Goal: Task Accomplishment & Management: Use online tool/utility

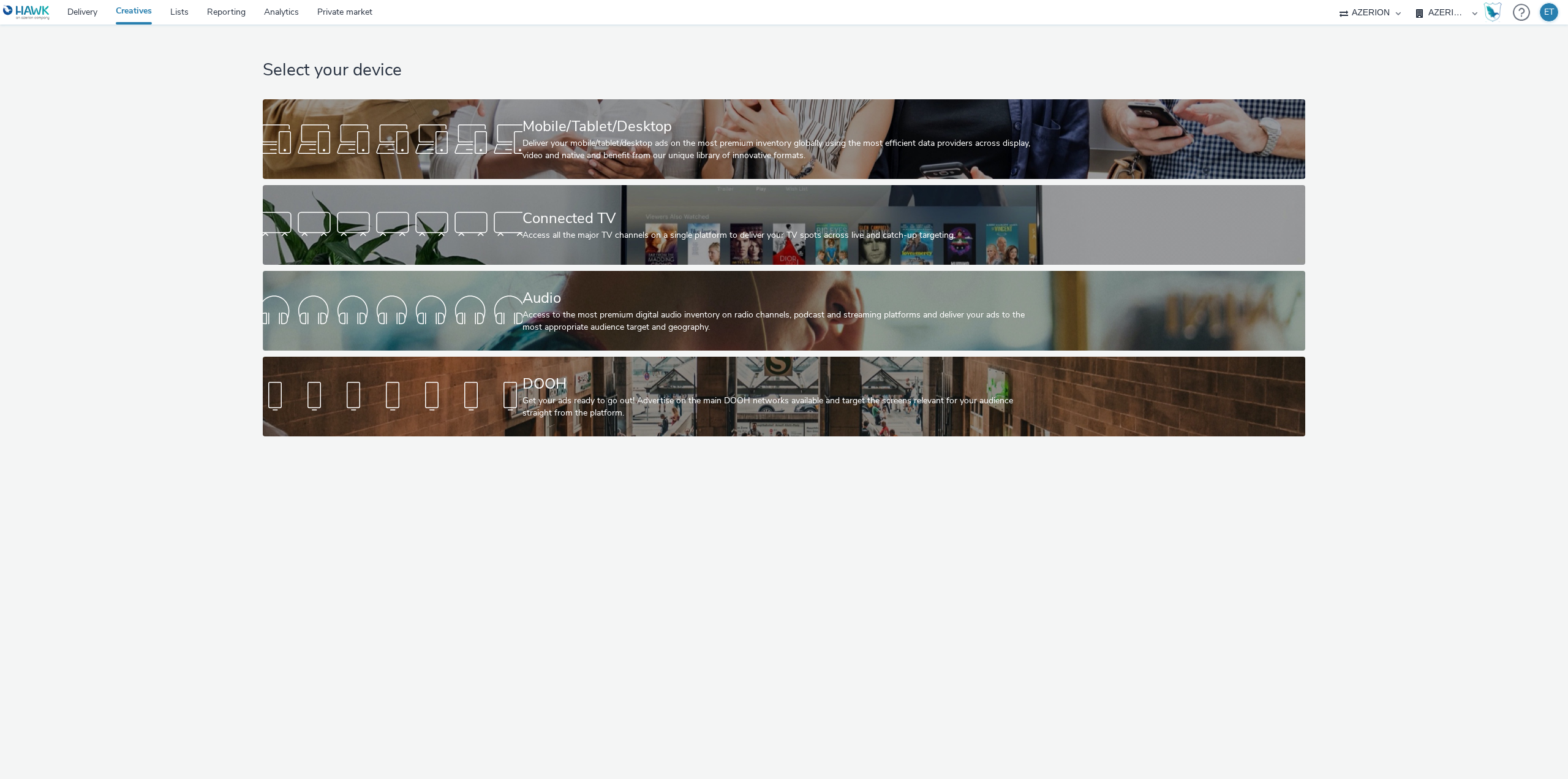
select select "3895bc63-45ad-4916-a3a8-8215513d0f52"
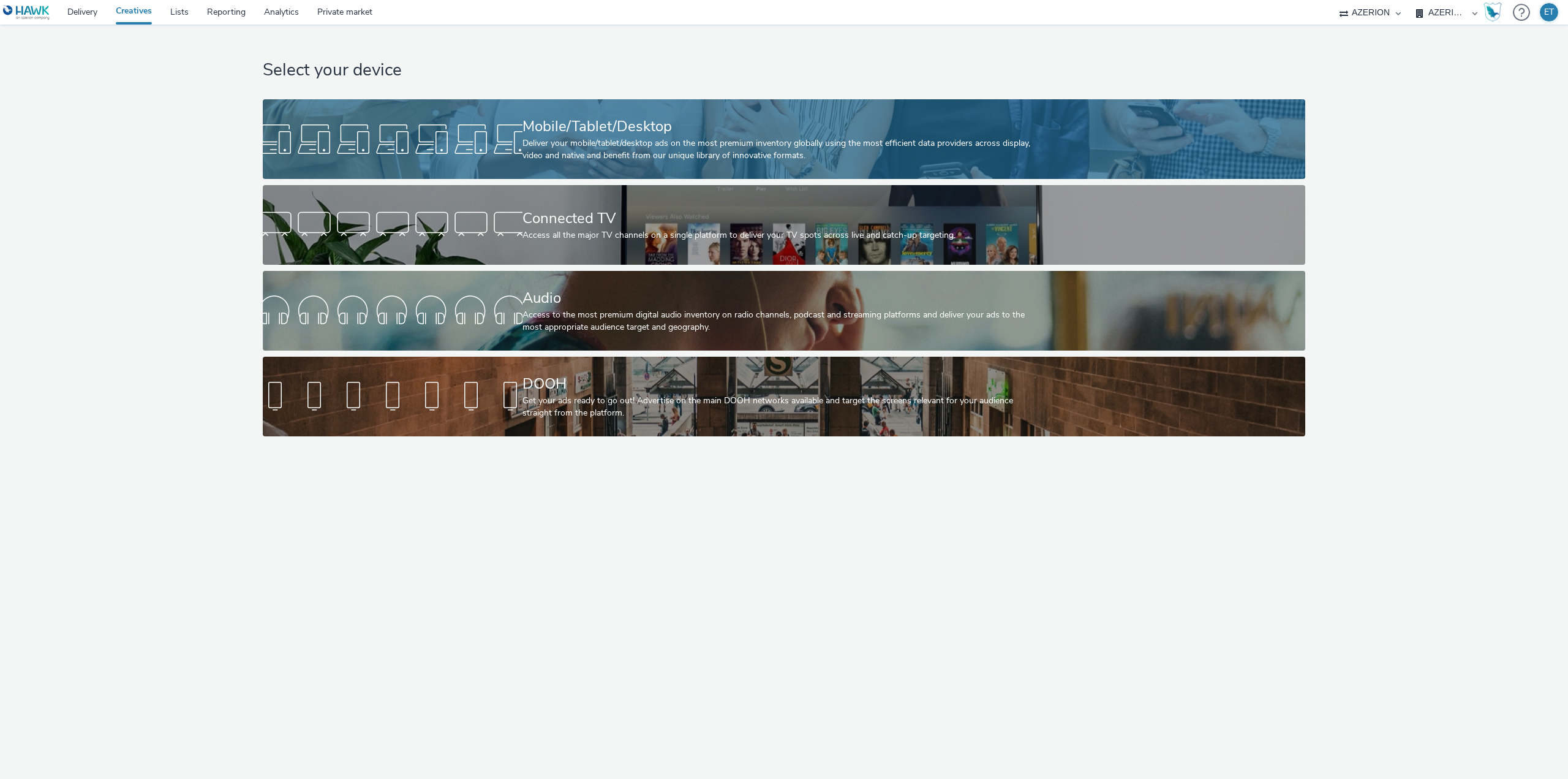
click at [794, 134] on div "Mobile/Tablet/Desktop" at bounding box center [782, 127] width 519 height 21
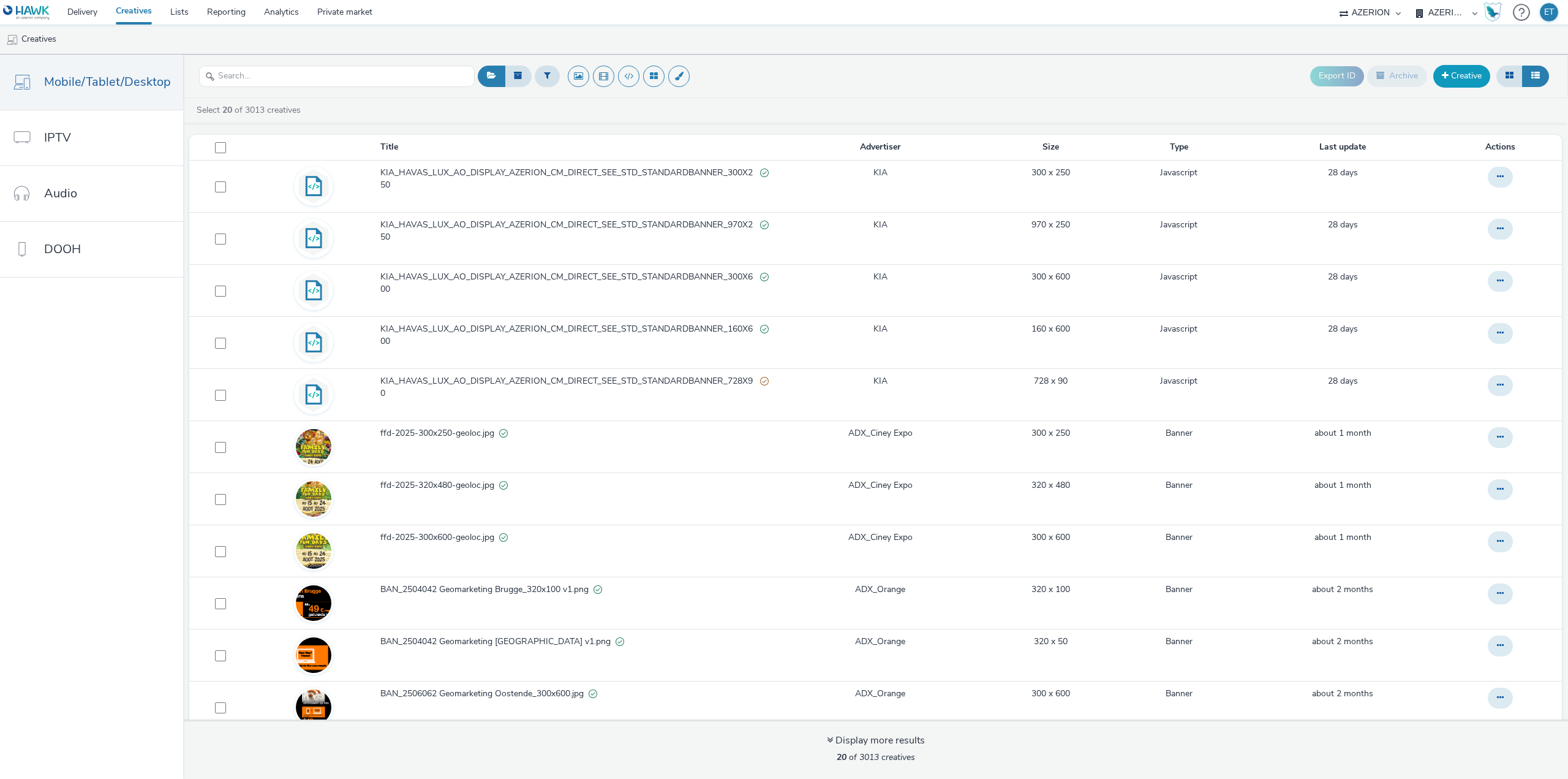
click at [1454, 80] on link "Creative" at bounding box center [1461, 75] width 57 height 22
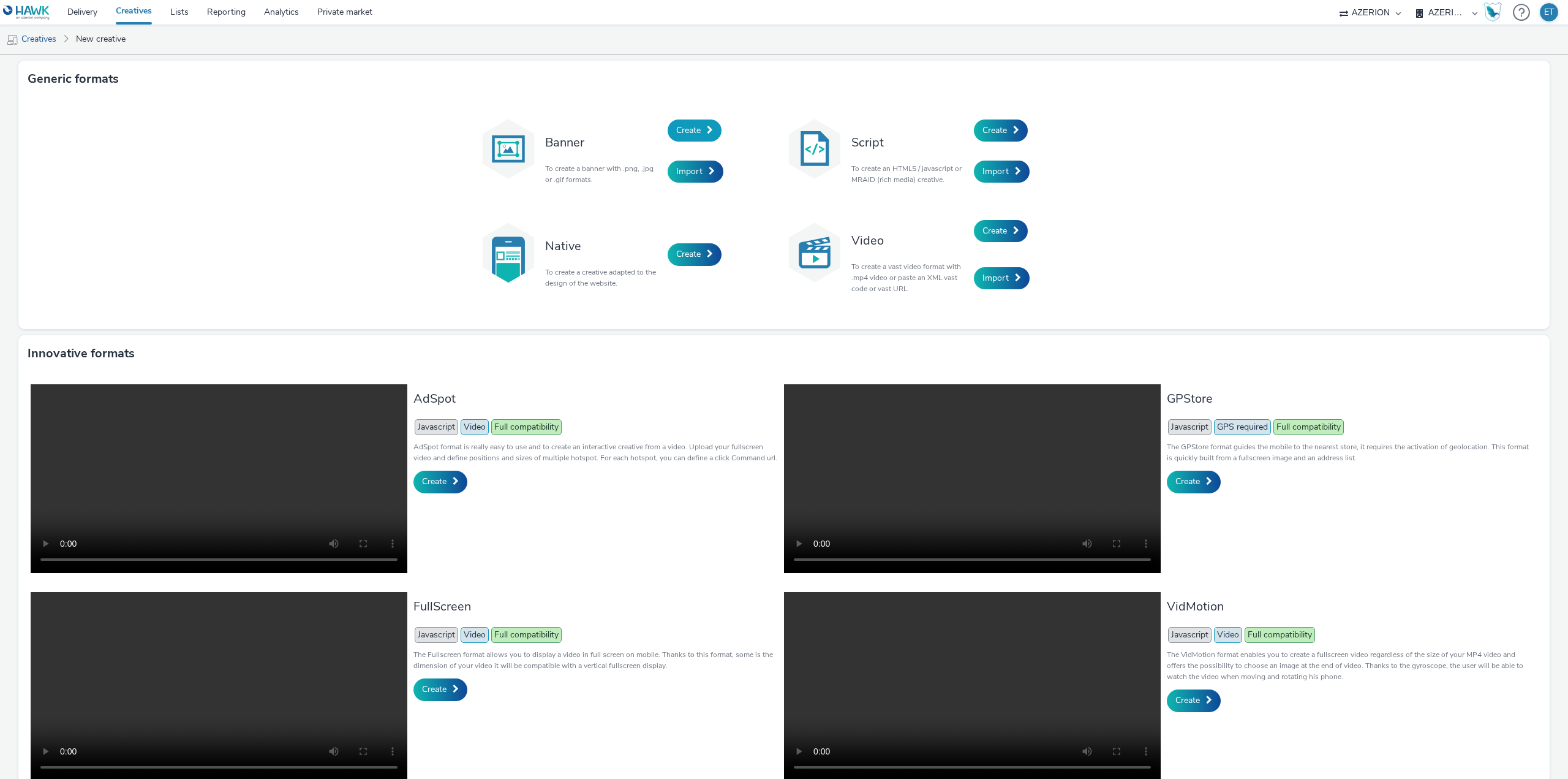
click at [712, 135] on link "Create" at bounding box center [695, 130] width 54 height 22
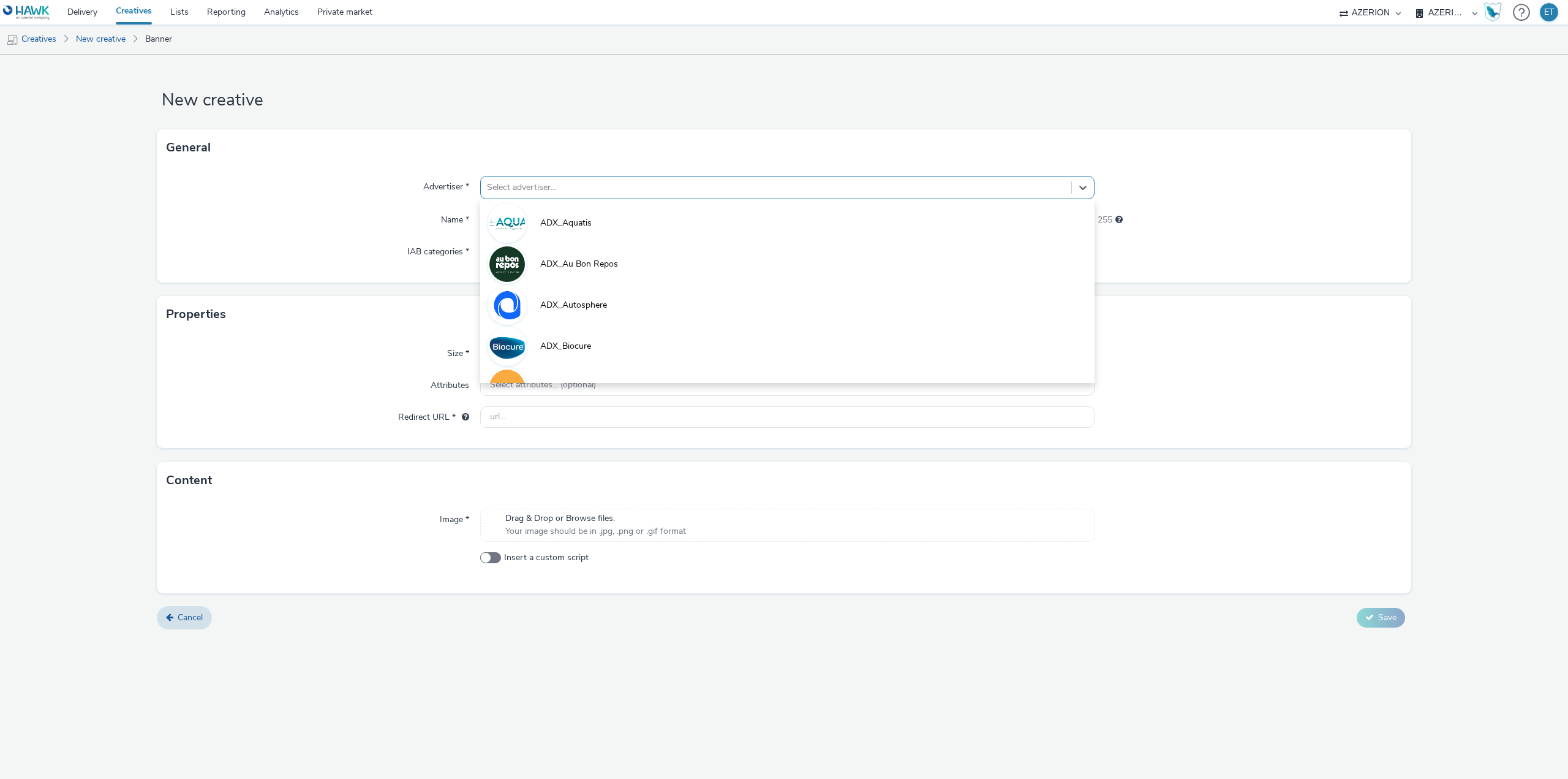
click at [615, 188] on div at bounding box center [776, 187] width 578 height 15
type input "mo"
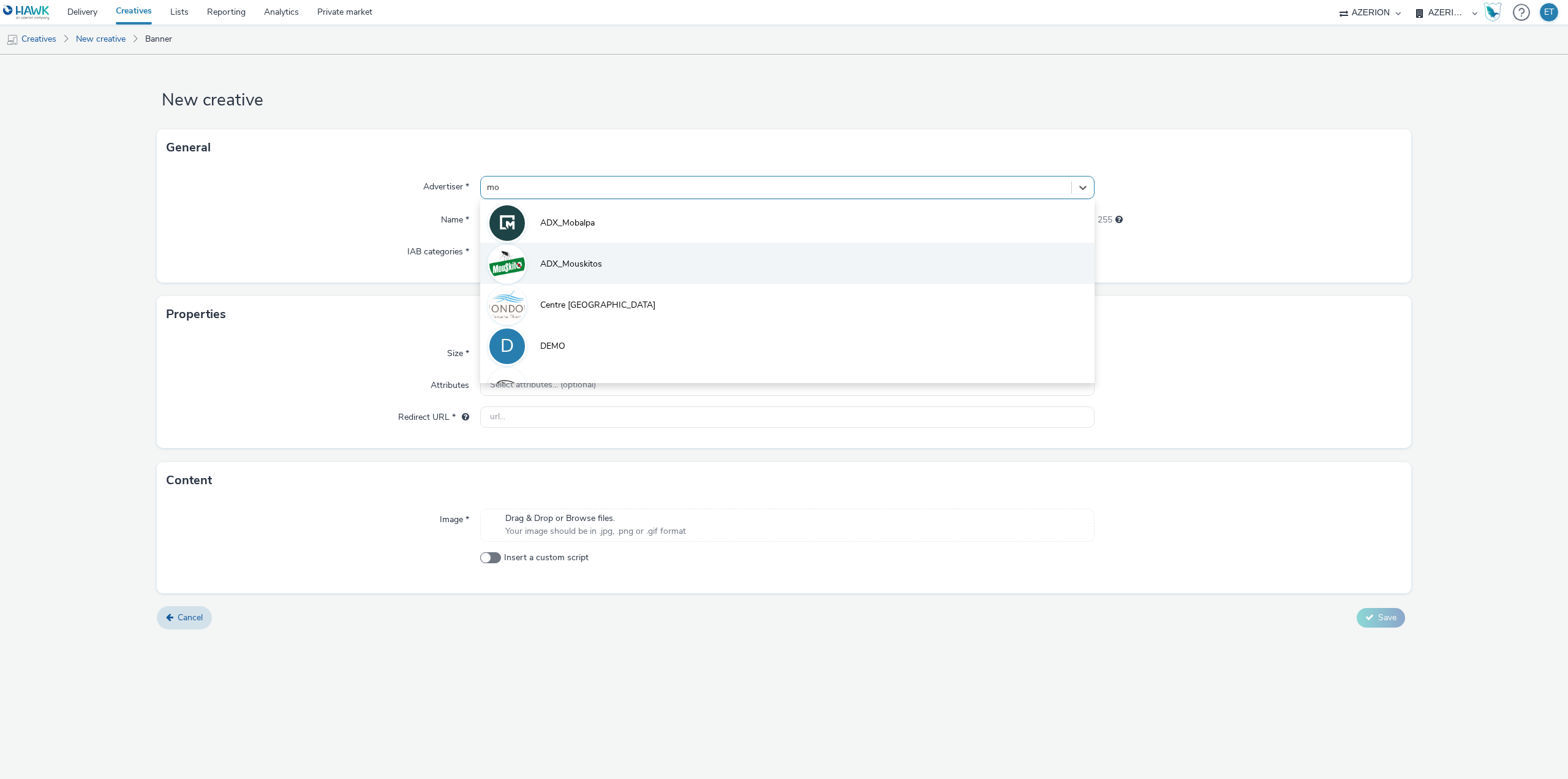
click at [605, 245] on li "ADX_Mouskitos" at bounding box center [787, 263] width 614 height 41
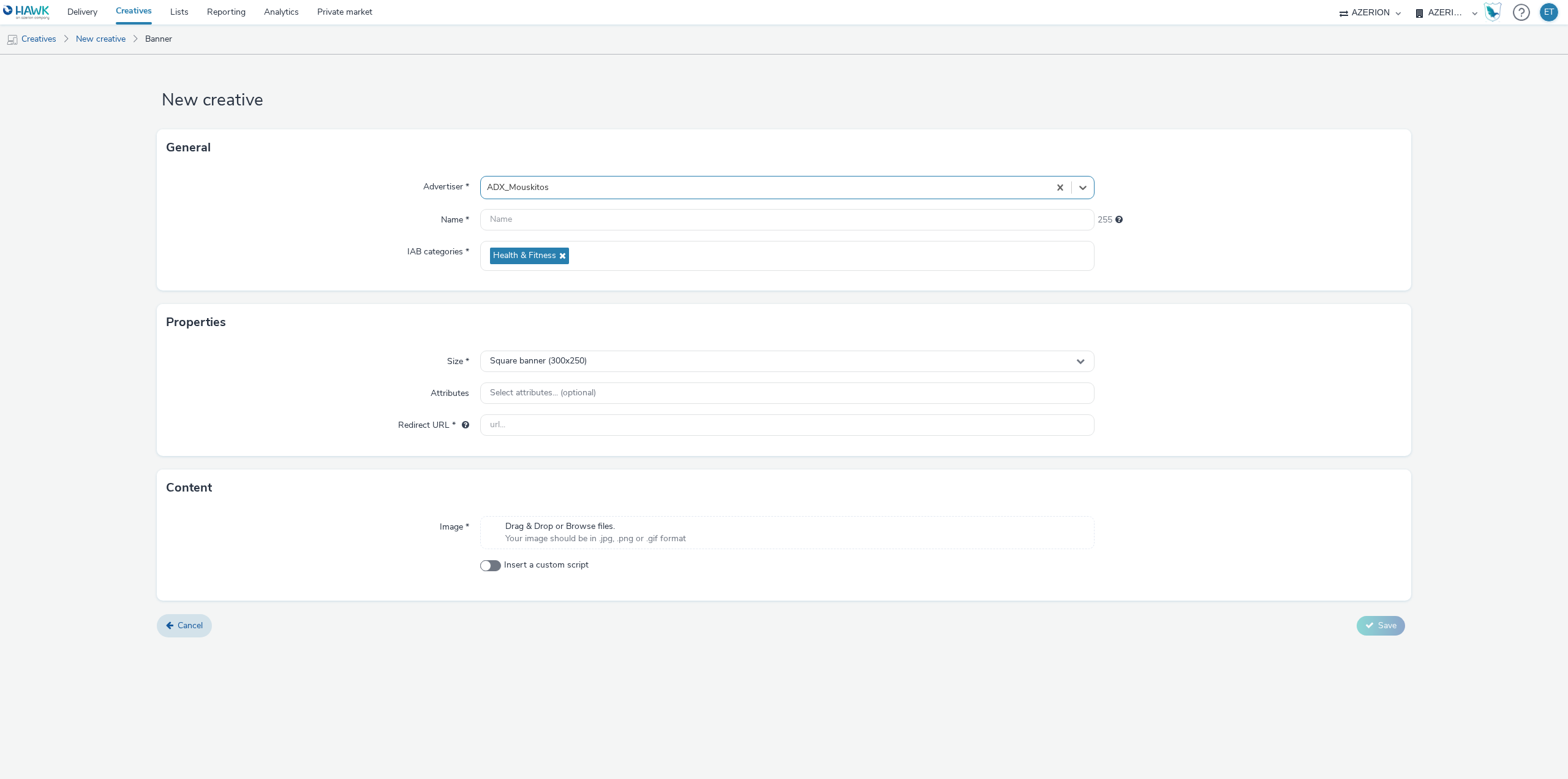
click at [557, 174] on div "Advertiser * option ADX_Mouskitos, selected. Select is focused ,type to refine …" at bounding box center [784, 228] width 1254 height 125
click at [559, 180] on div at bounding box center [764, 187] width 556 height 15
type input "mo"
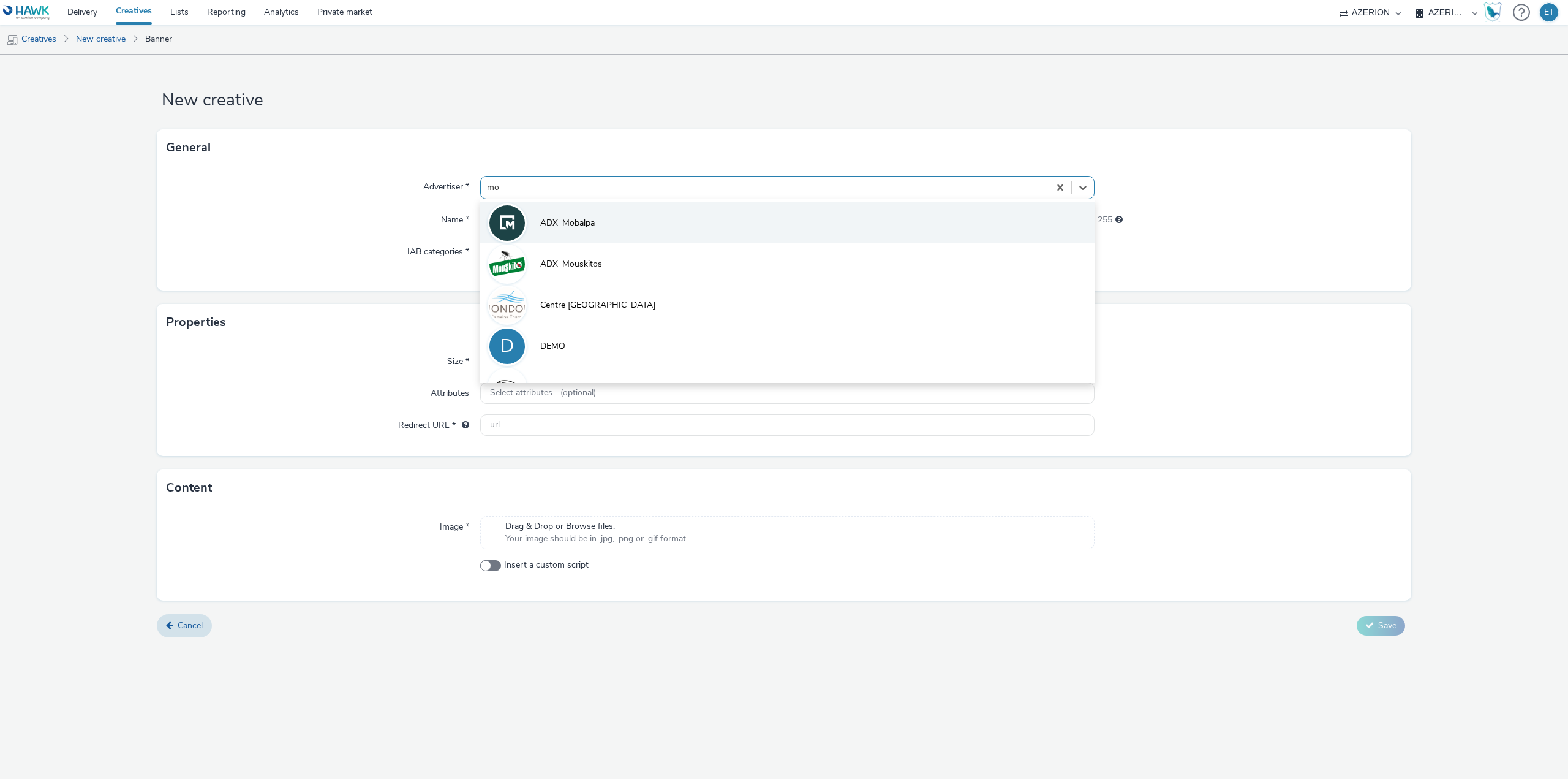
click at [588, 214] on li "ADX_Mobalpa" at bounding box center [787, 222] width 614 height 41
click at [602, 220] on input "text" at bounding box center [787, 219] width 614 height 21
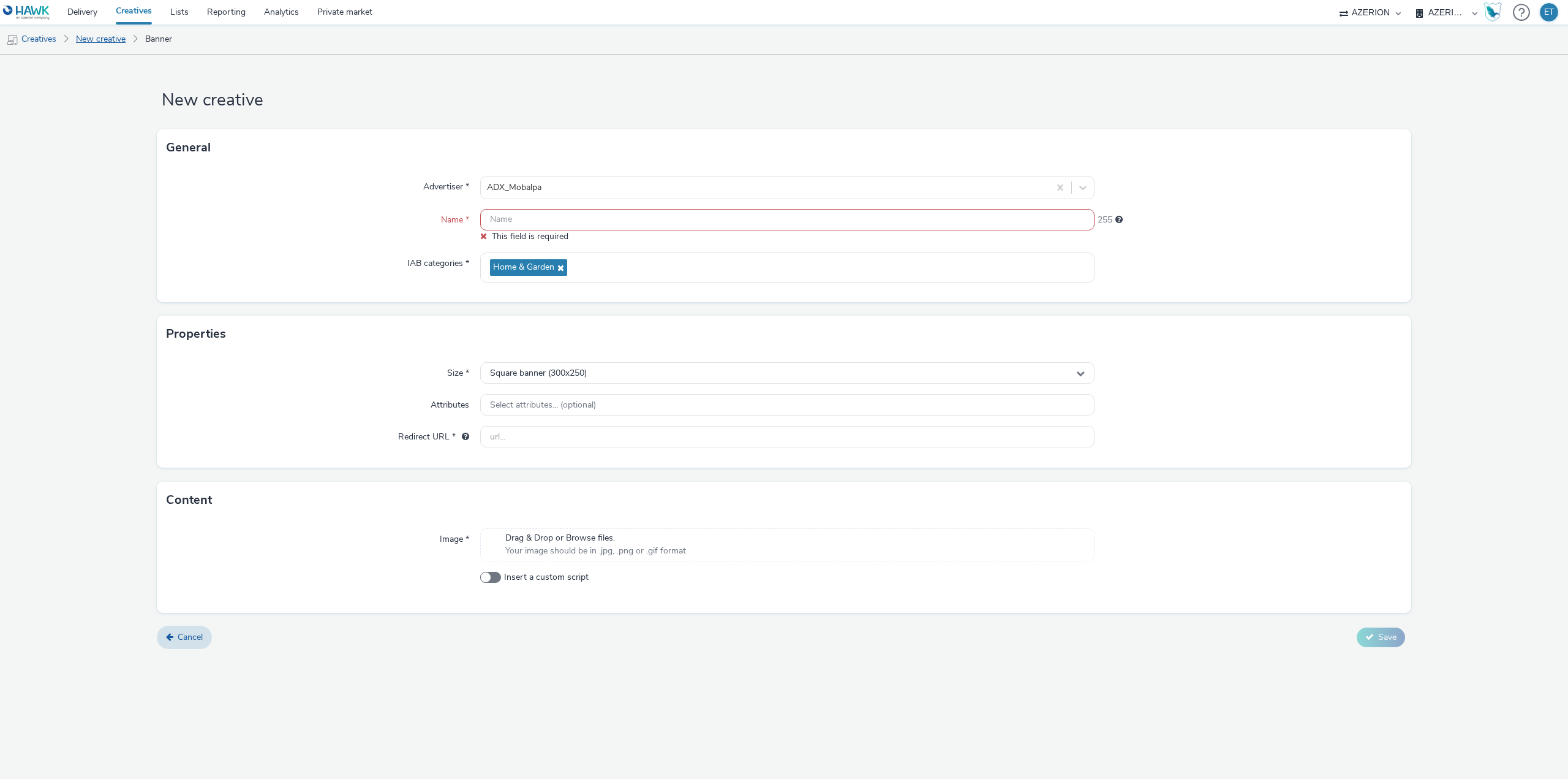
click at [121, 35] on link "New creative" at bounding box center [100, 38] width 62 height 29
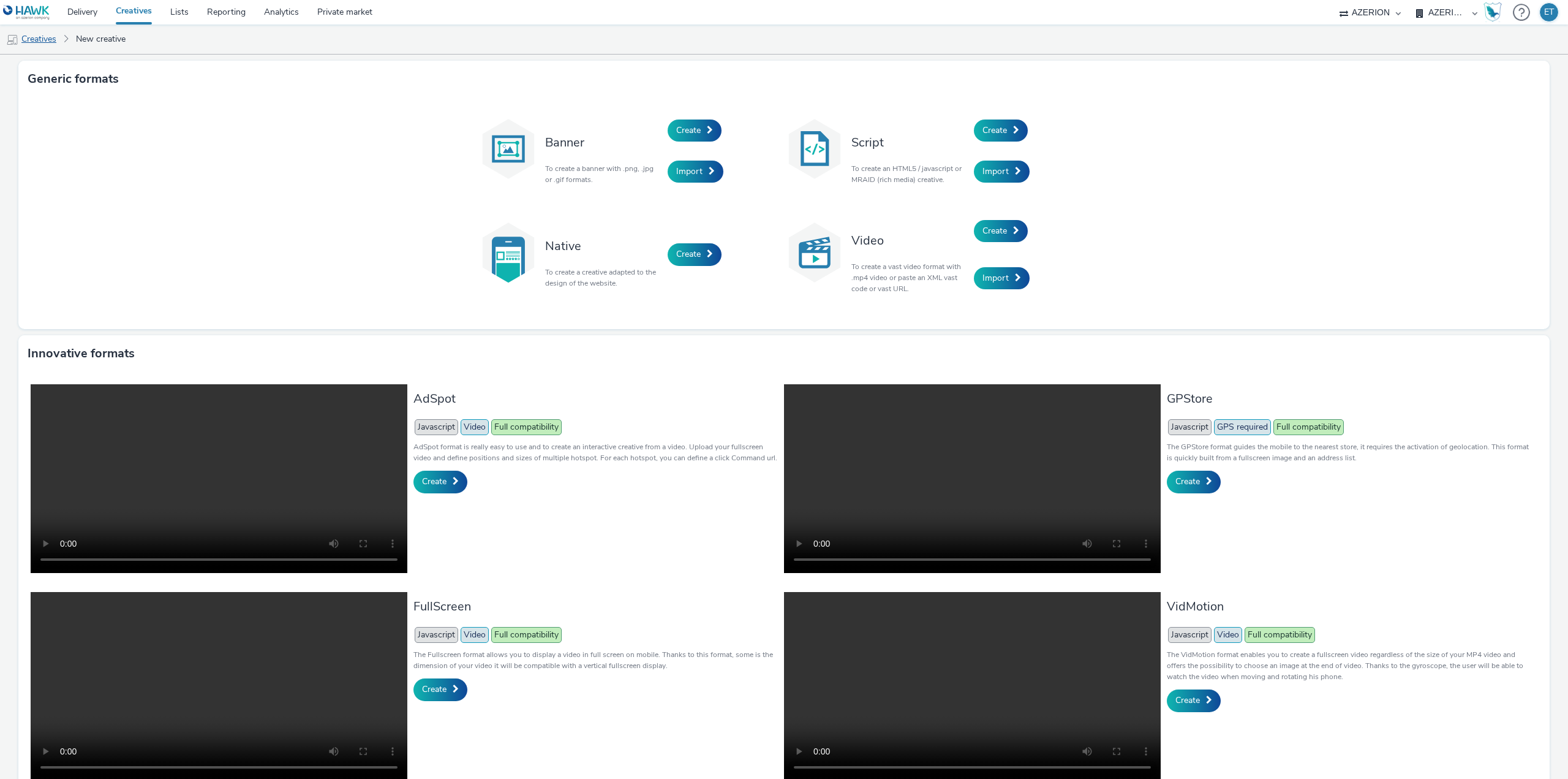
click at [44, 37] on link "Creatives" at bounding box center [31, 38] width 63 height 29
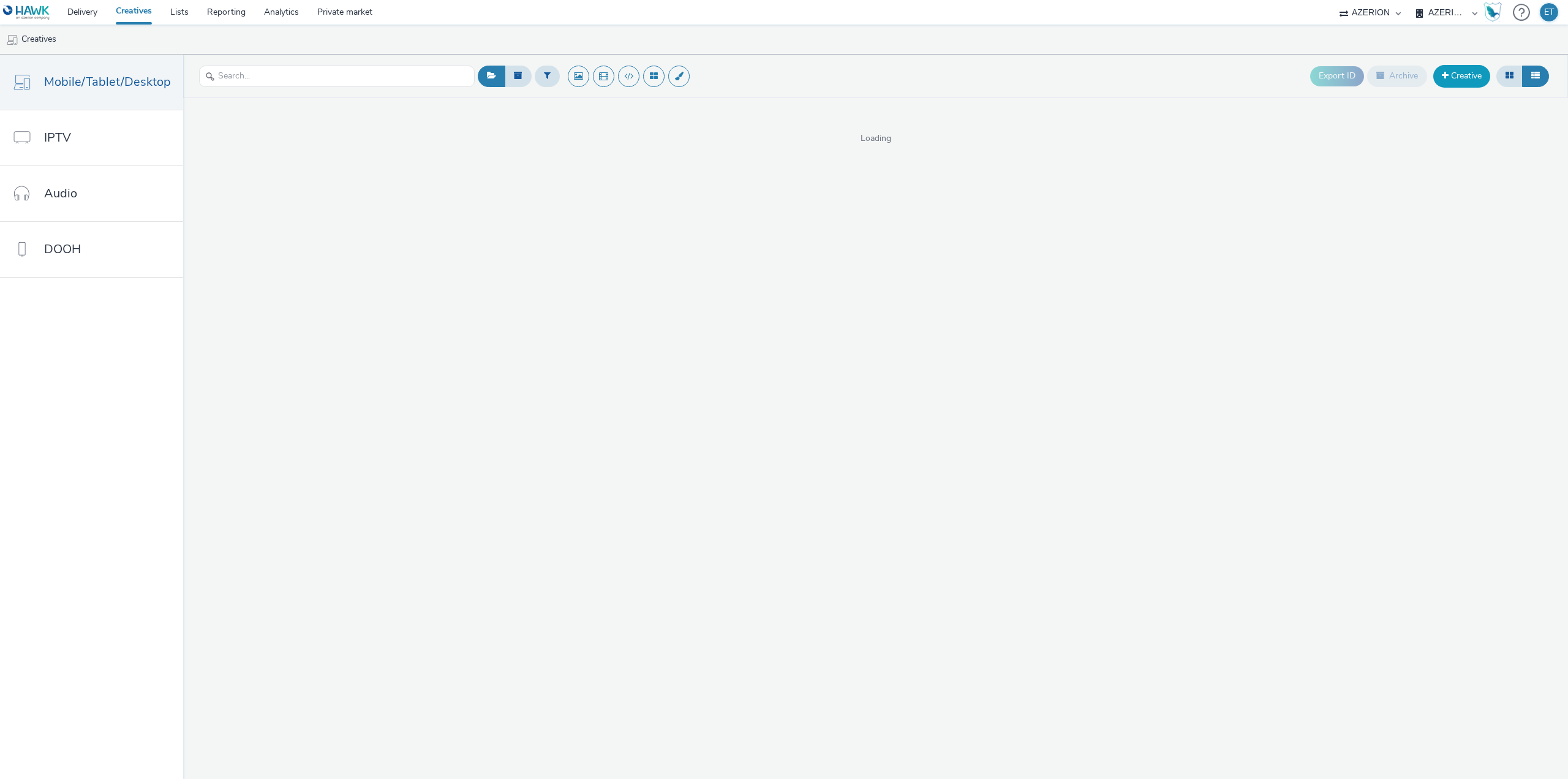
click at [1472, 79] on link "Creative" at bounding box center [1461, 75] width 57 height 22
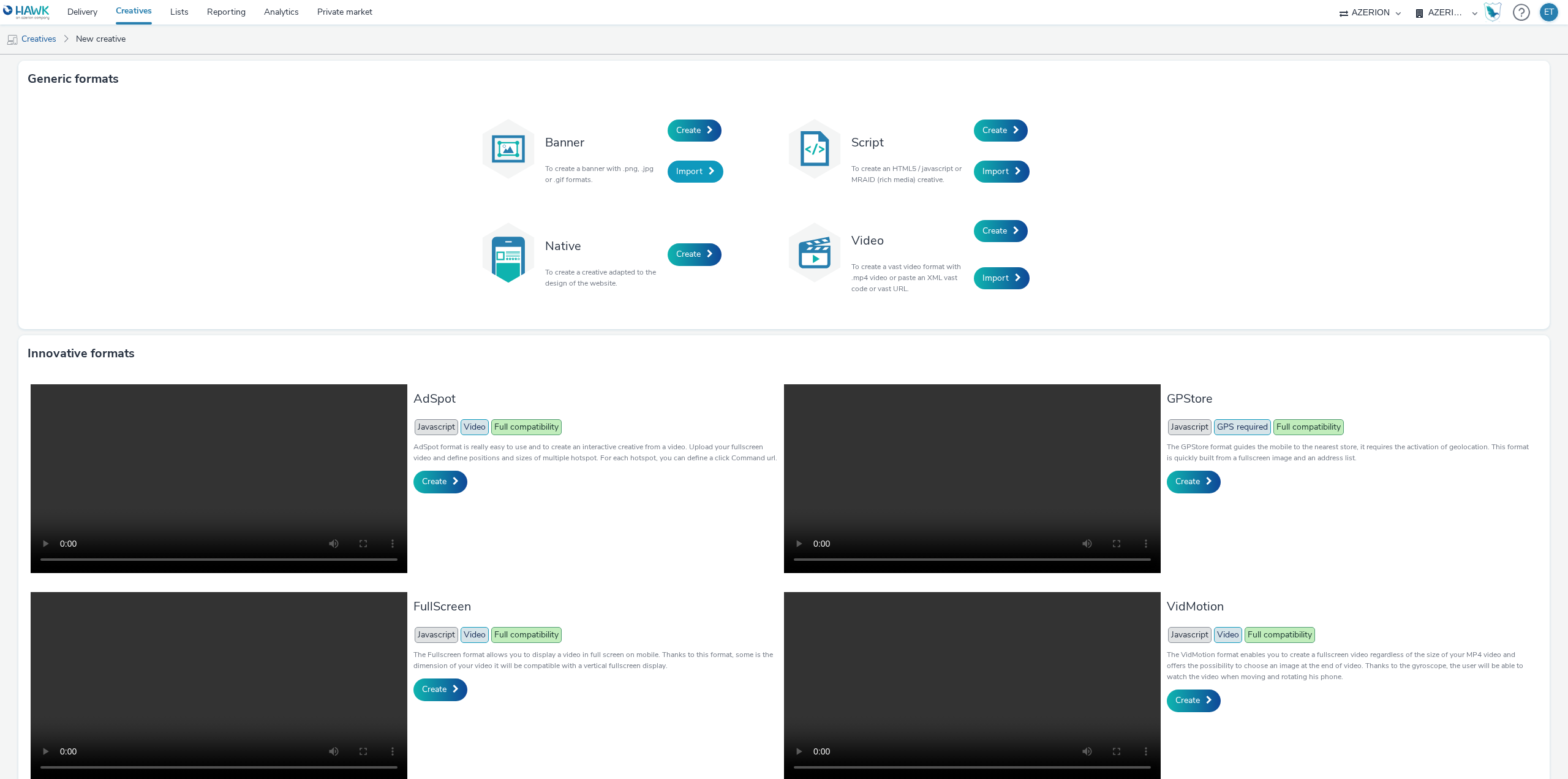
click at [682, 173] on span "Import" at bounding box center [689, 171] width 26 height 11
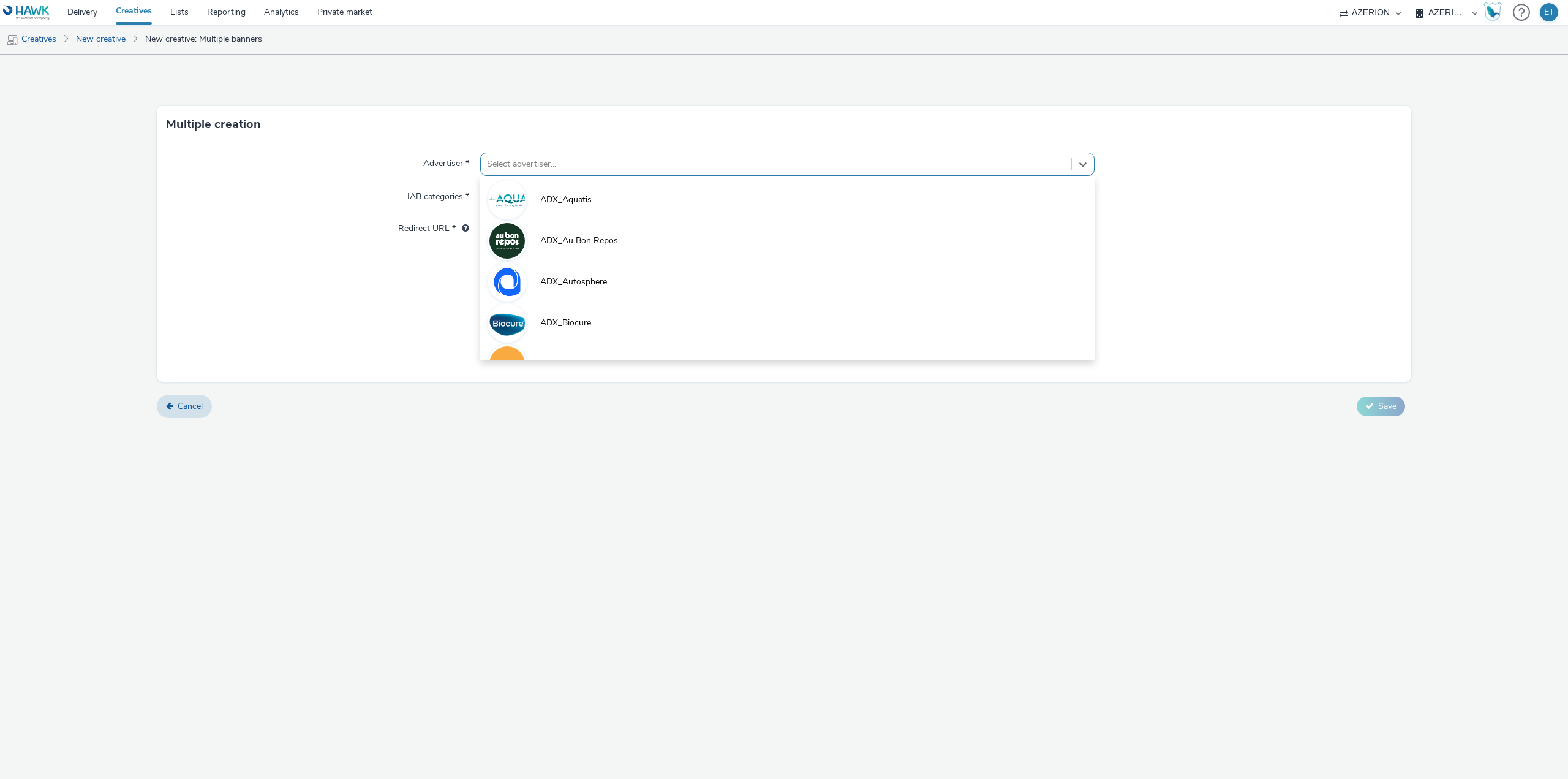
click at [616, 157] on div at bounding box center [776, 164] width 578 height 15
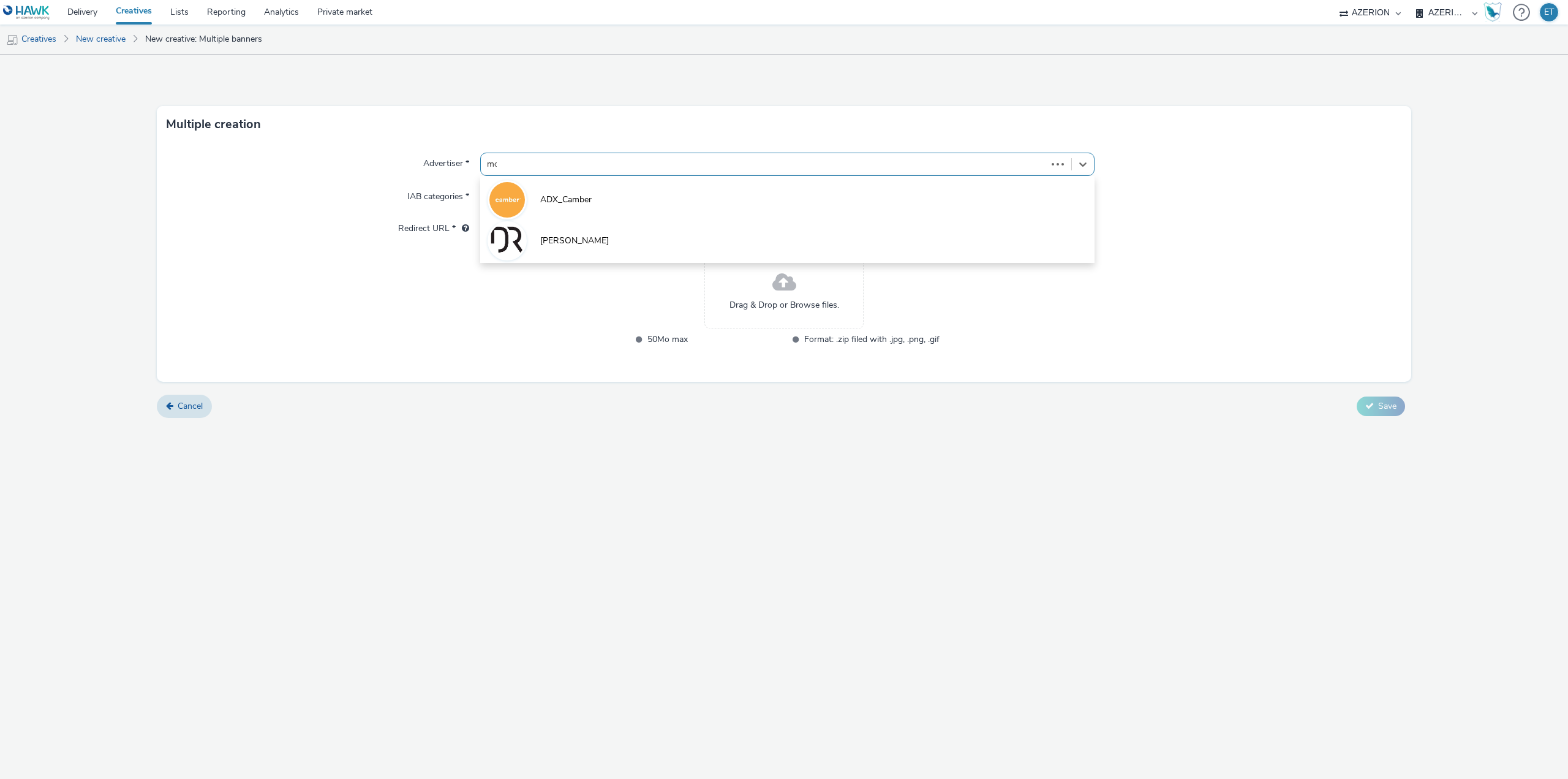
type input "mob"
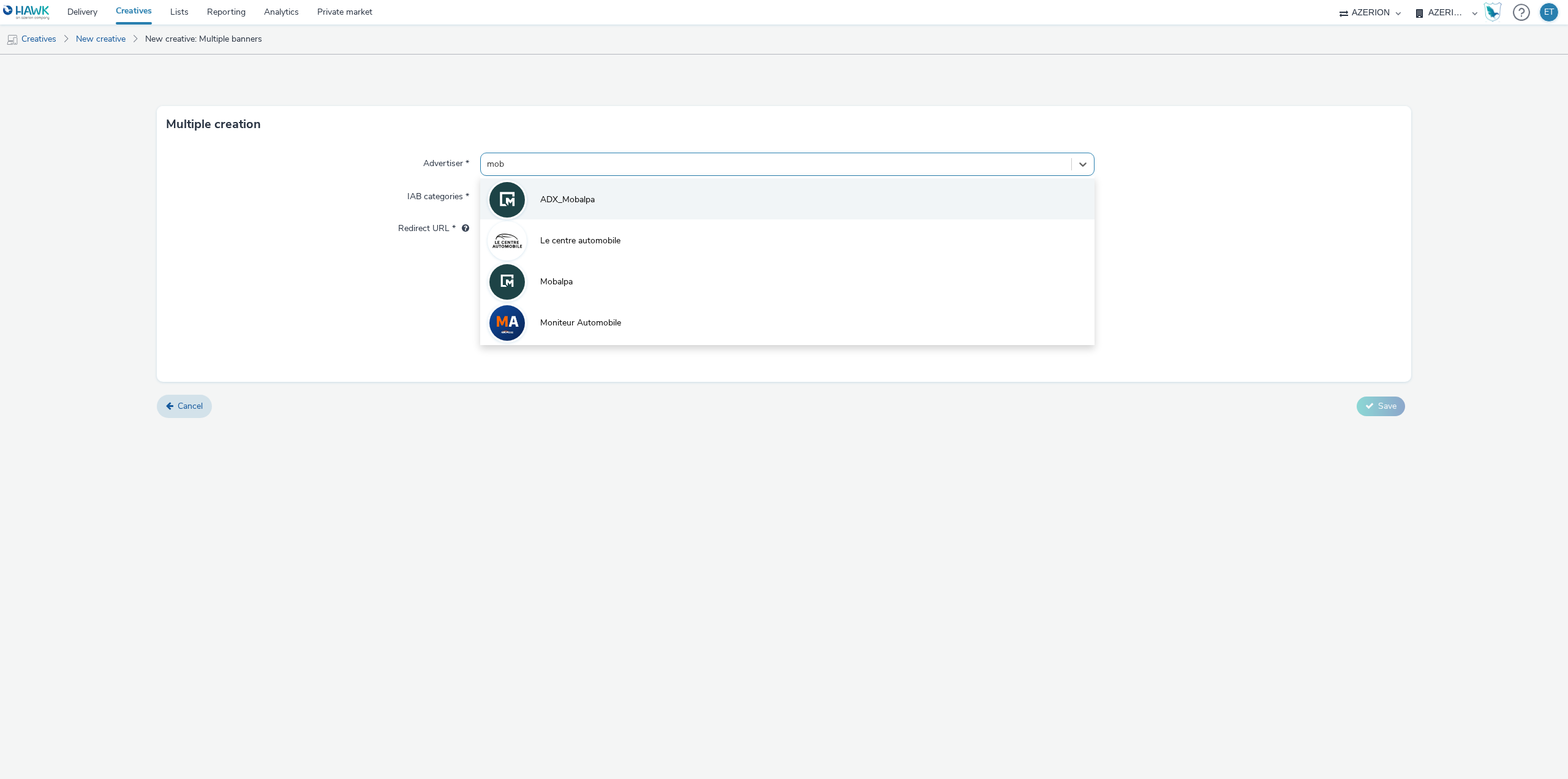
click at [612, 202] on li "ADX_Mobalpa" at bounding box center [787, 199] width 614 height 41
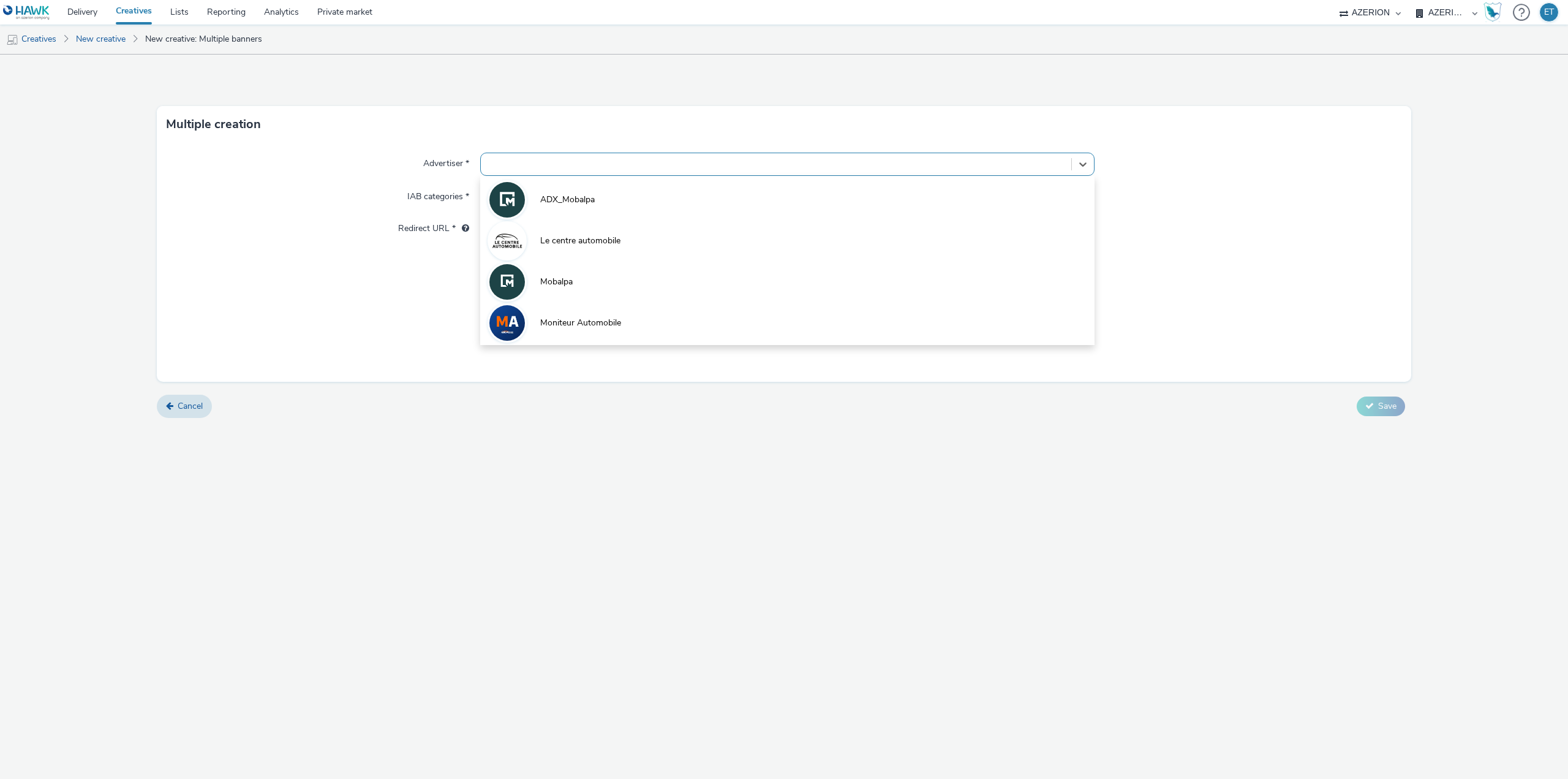
type input "[URL][DOMAIN_NAME]"
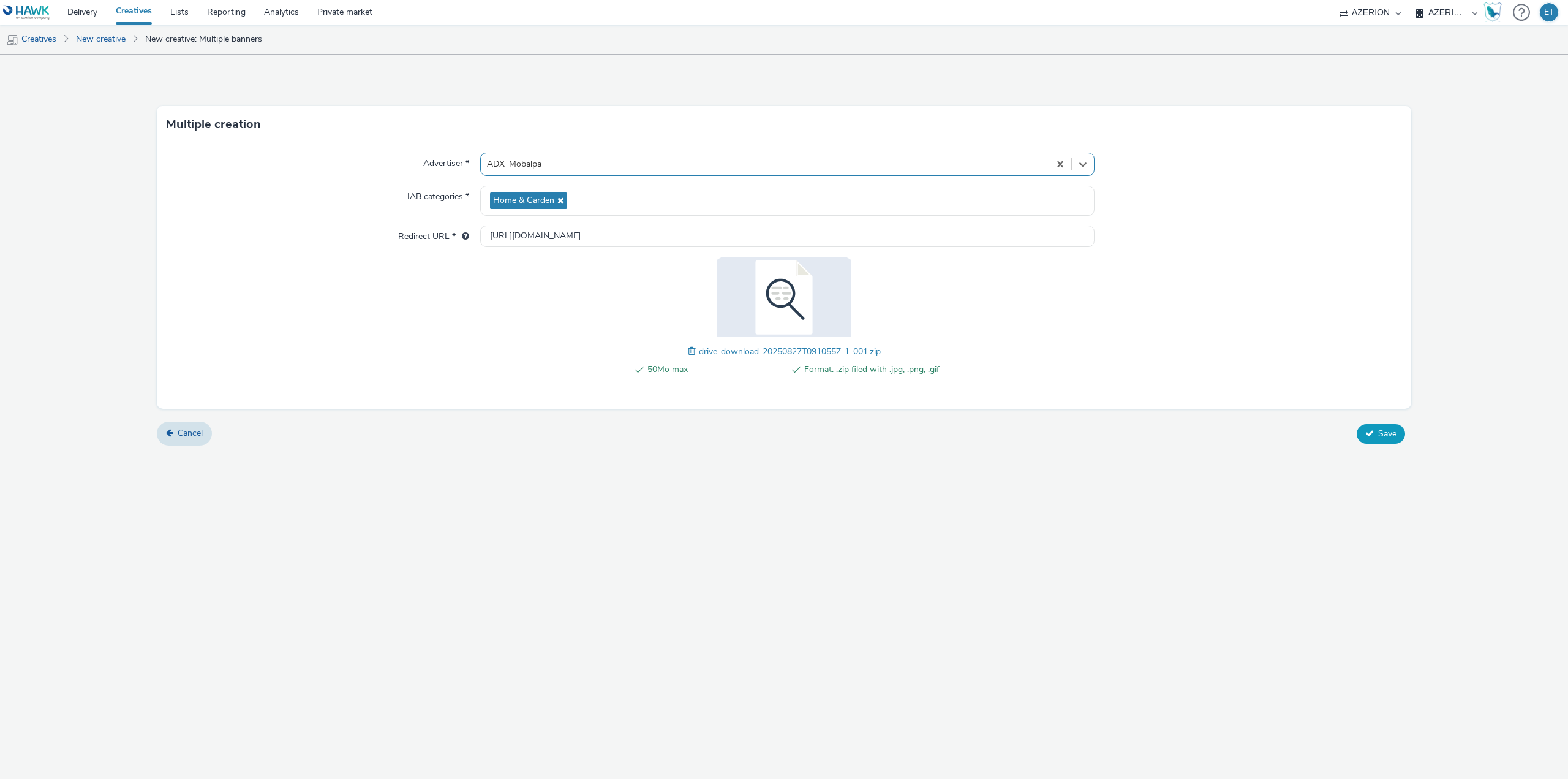
click at [1391, 431] on span "Save" at bounding box center [1387, 434] width 19 height 11
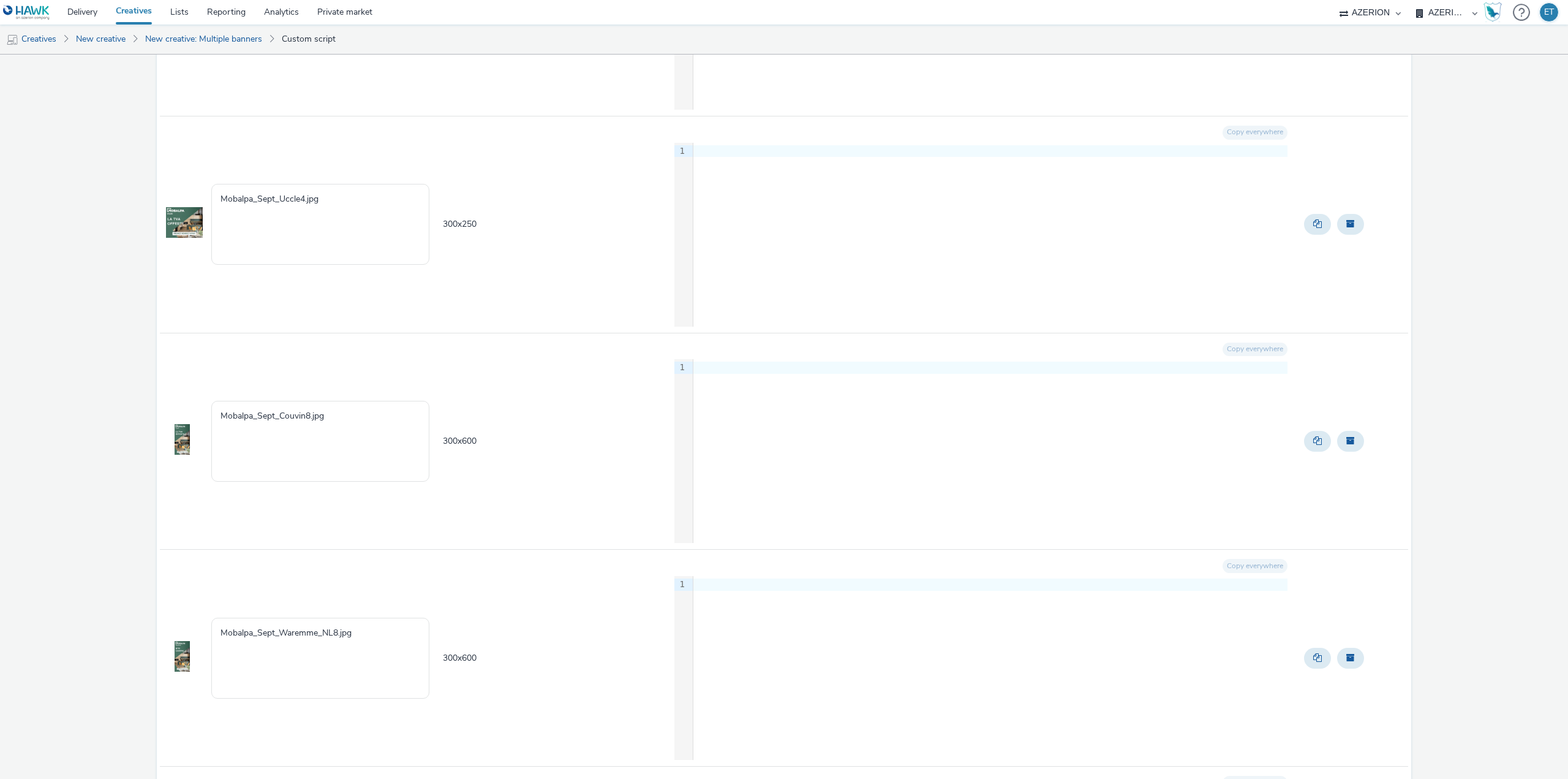
scroll to position [858, 0]
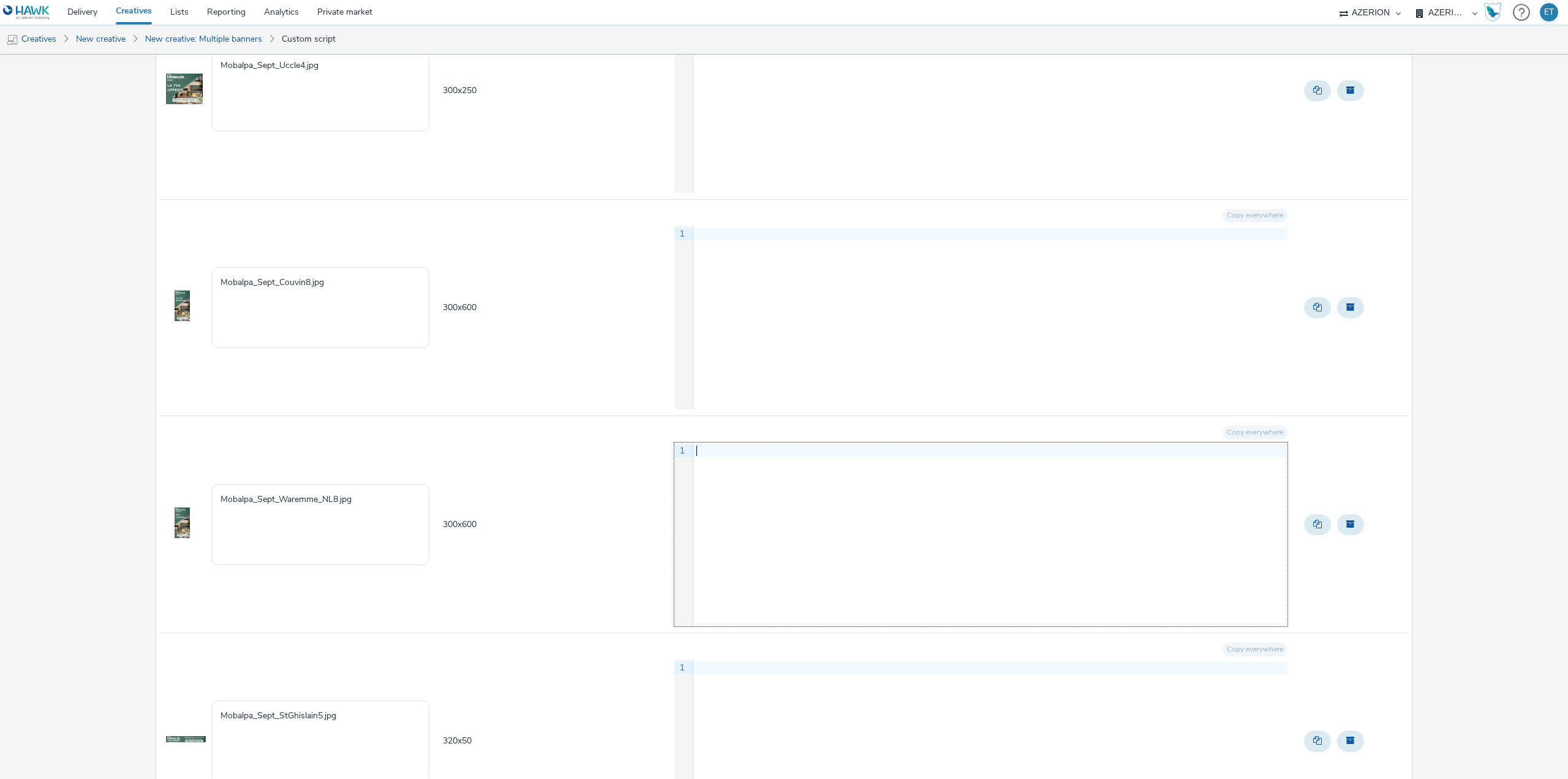
click at [814, 453] on div at bounding box center [990, 451] width 594 height 12
click at [656, 463] on td "300 x 600" at bounding box center [557, 524] width 231 height 217
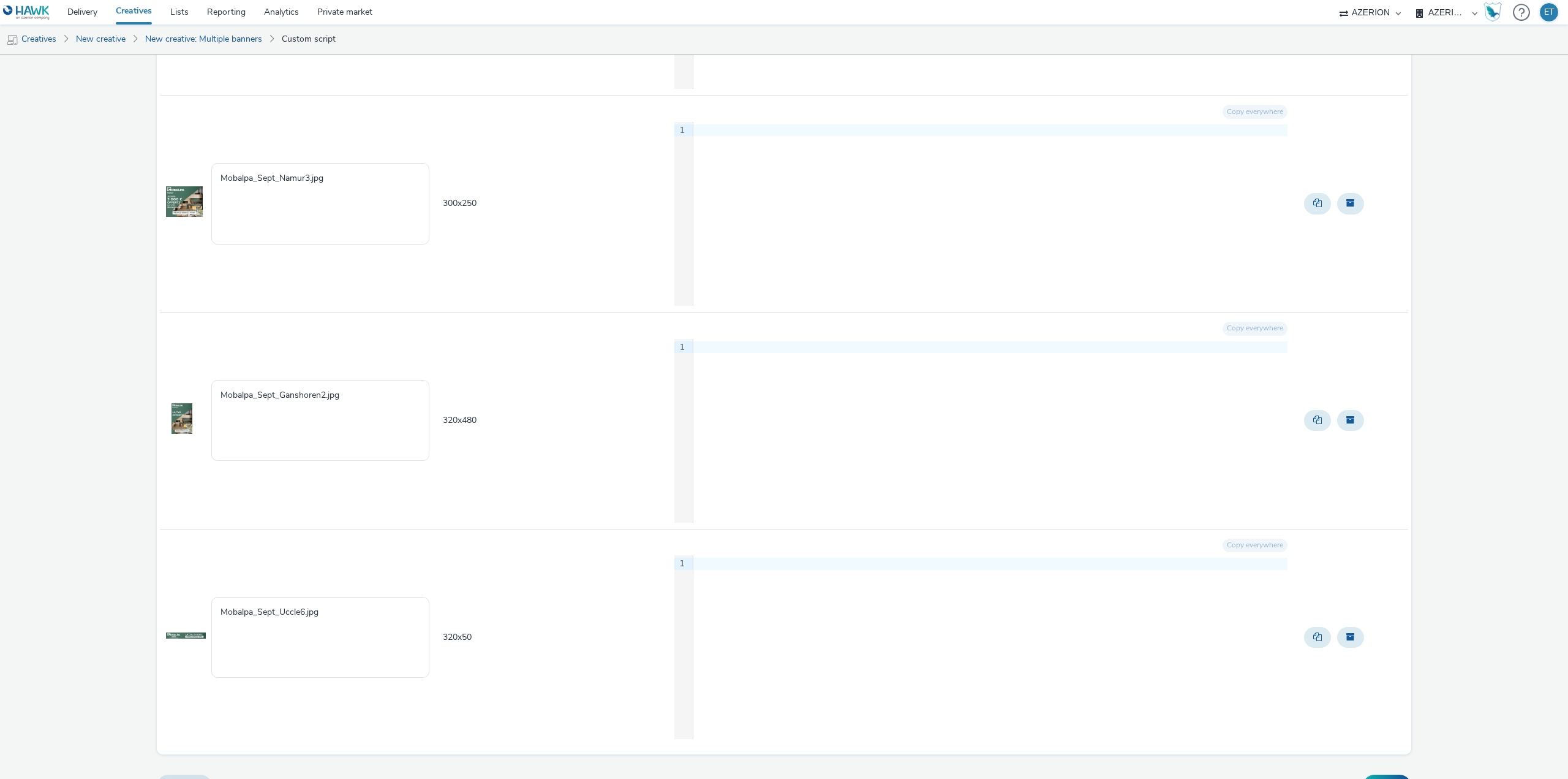
scroll to position [18544, 0]
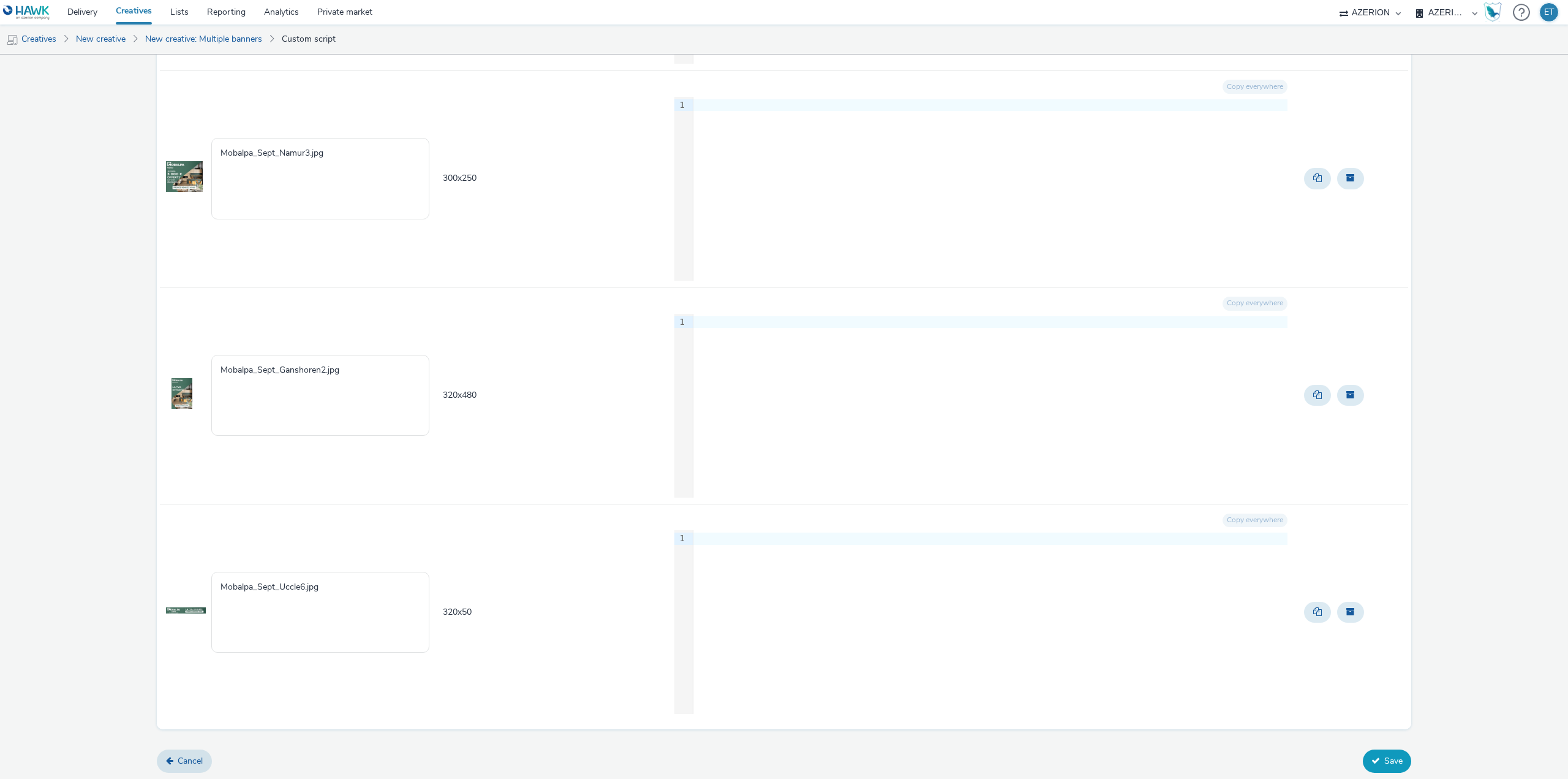
click at [1397, 760] on button "Save" at bounding box center [1387, 760] width 48 height 23
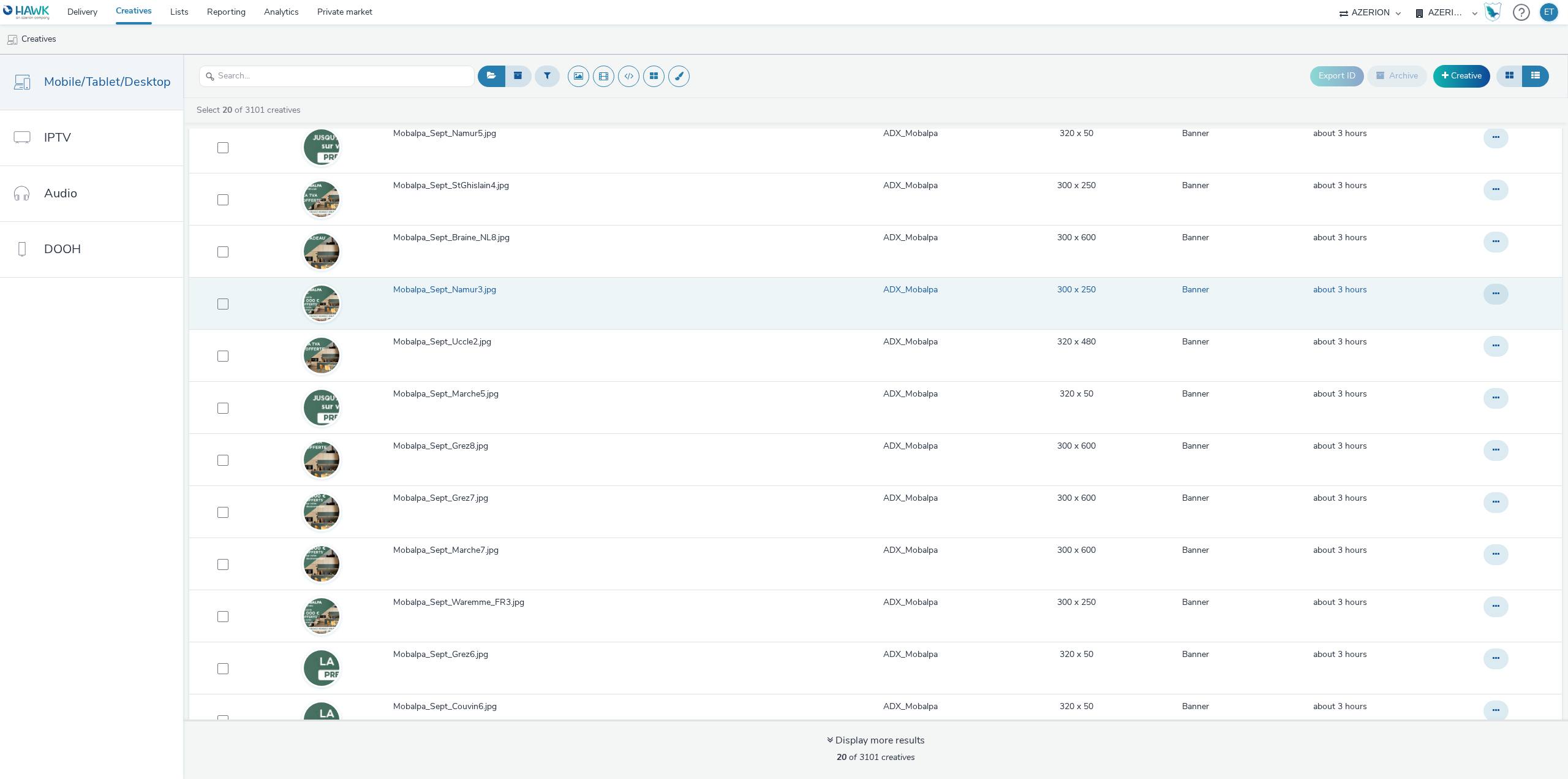
scroll to position [483, 0]
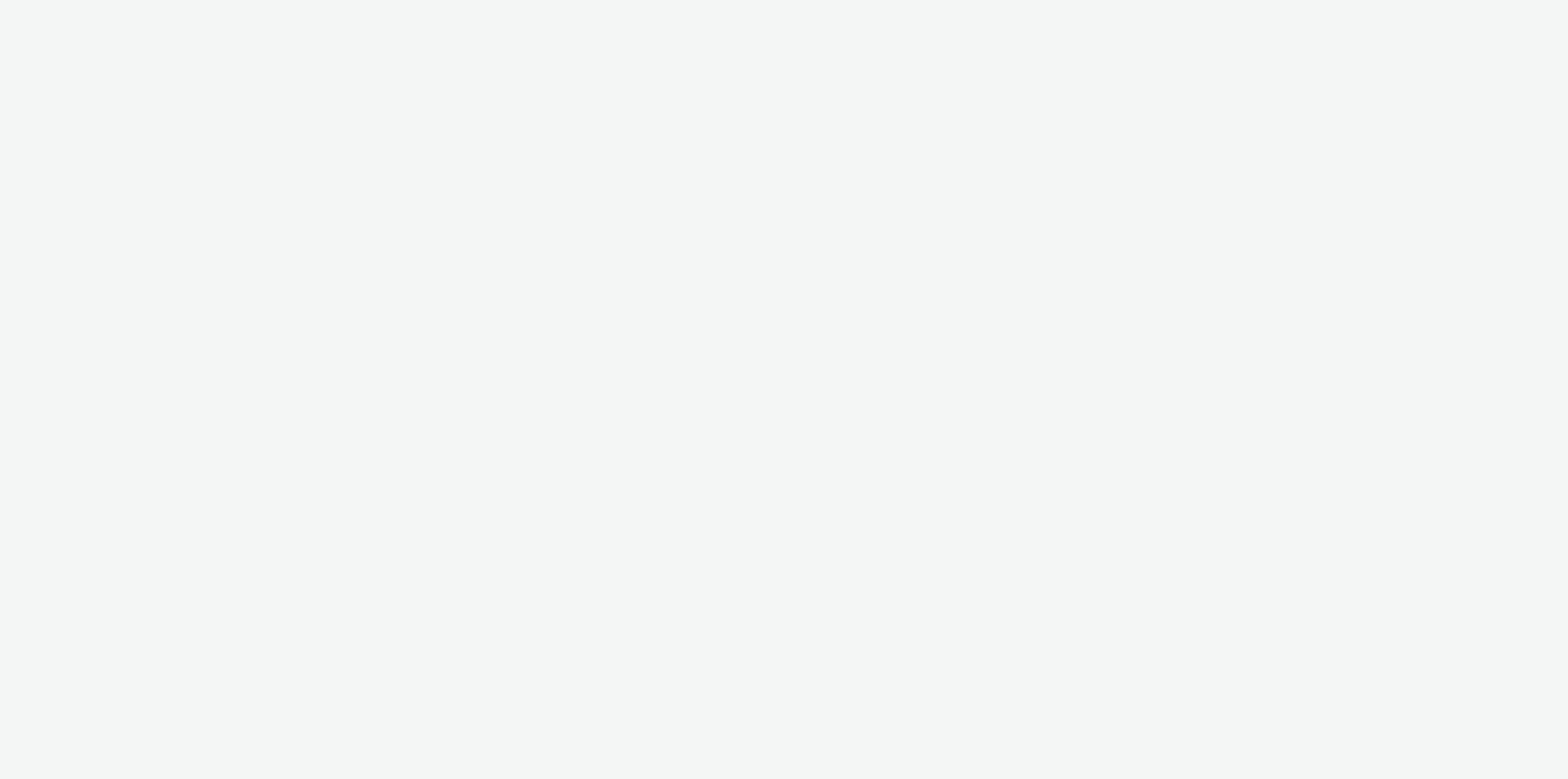
select select "3895bc63-45ad-4916-a3a8-8215513d0f52"
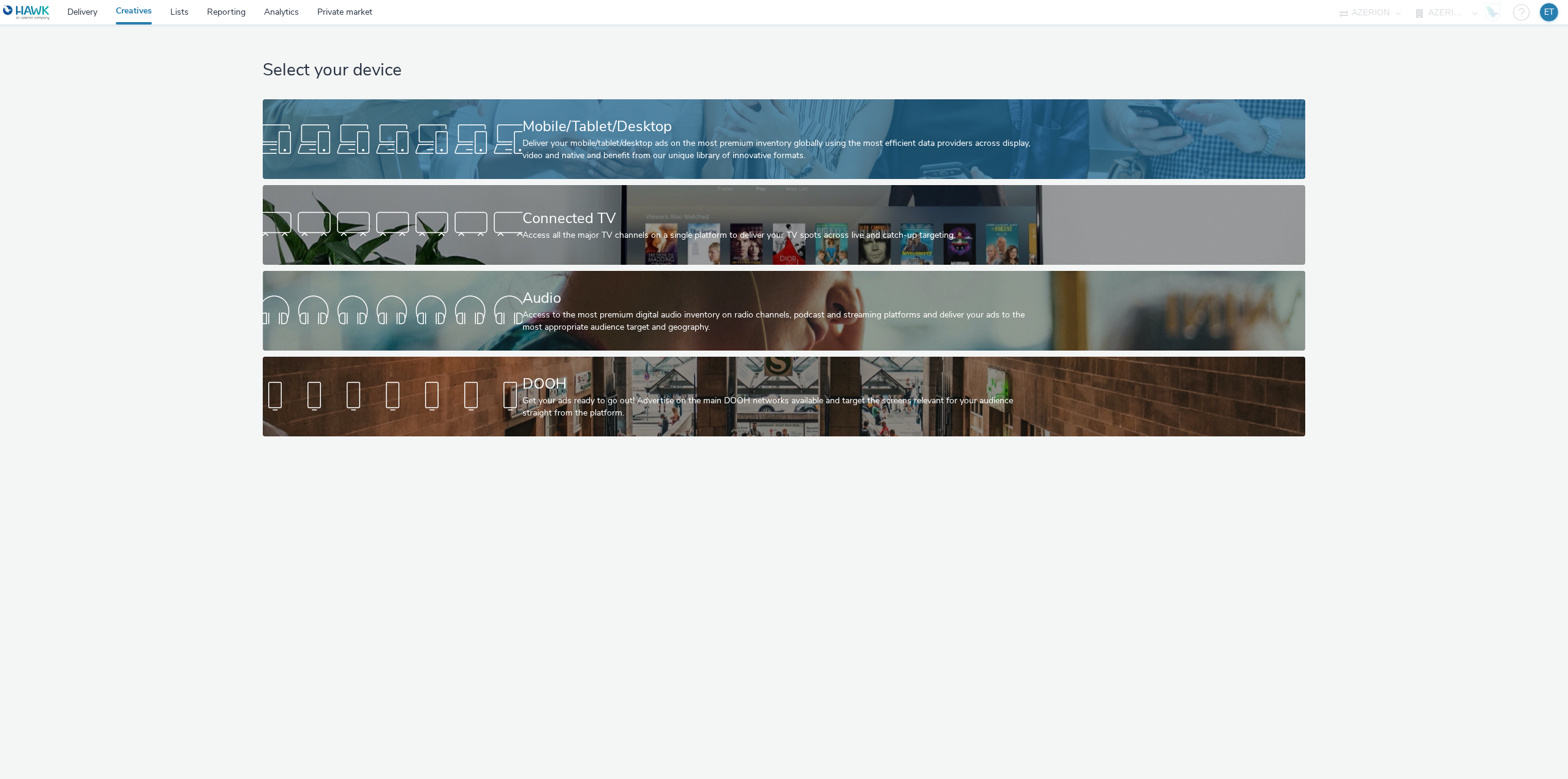
click at [879, 138] on div "Deliver your mobile/tablet/desktop ads on the most premium inventory globally u…" at bounding box center [782, 150] width 519 height 25
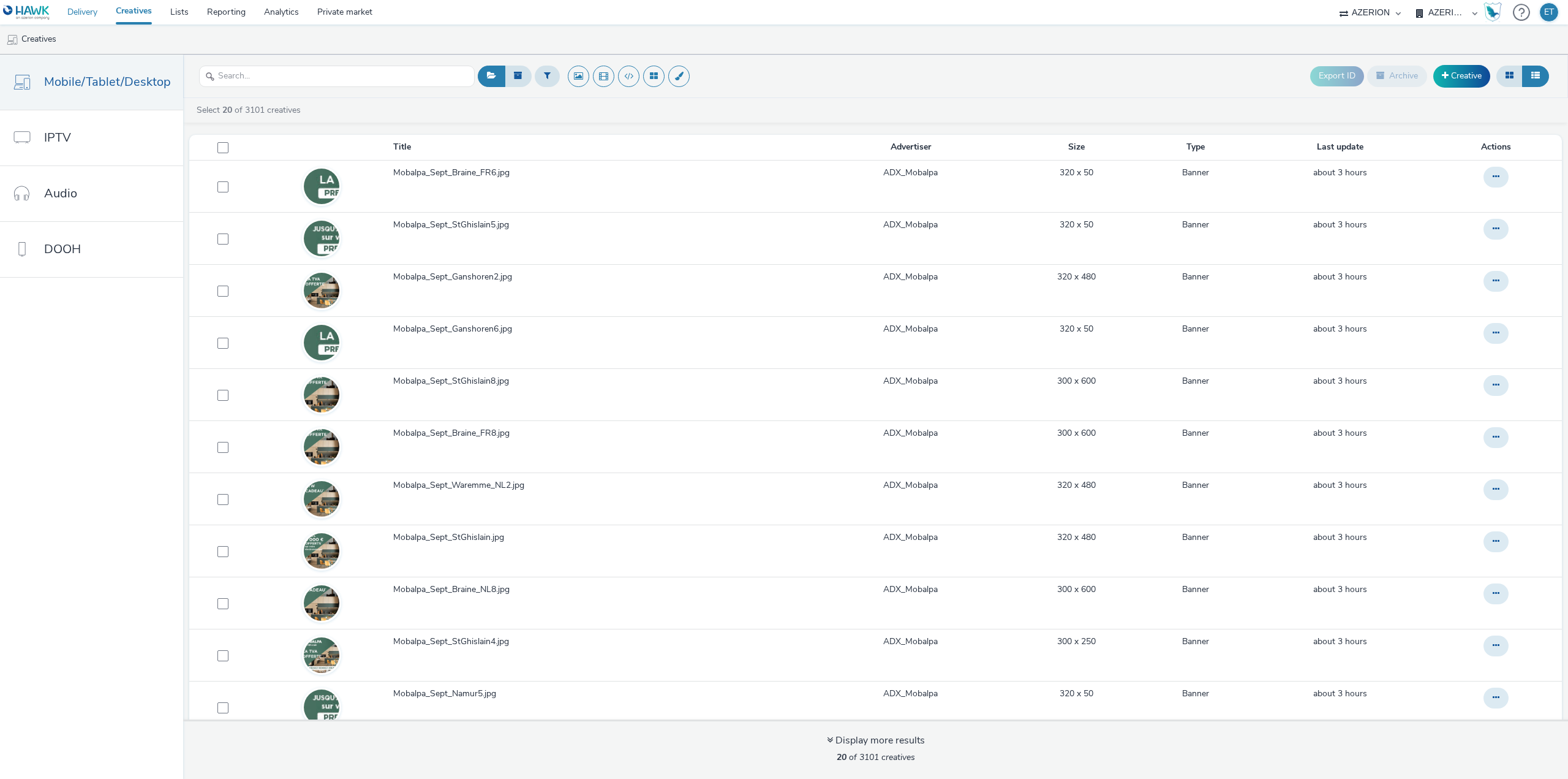
click at [105, 10] on link "Delivery" at bounding box center [83, 12] width 48 height 24
